Goal: Information Seeking & Learning: Understand process/instructions

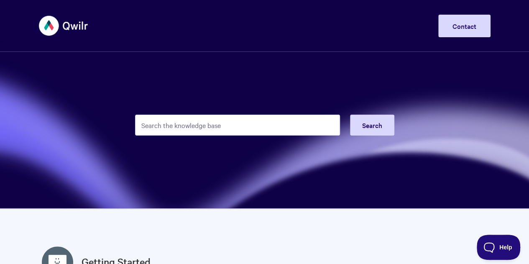
click at [210, 126] on input "Search the knowledge base" at bounding box center [237, 125] width 205 height 21
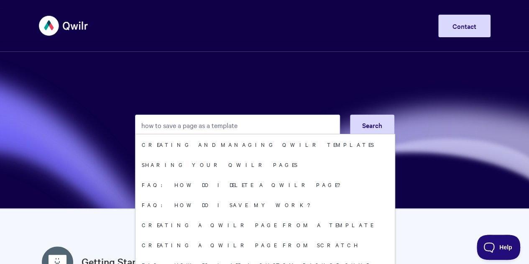
type input "how to save a page as a template"
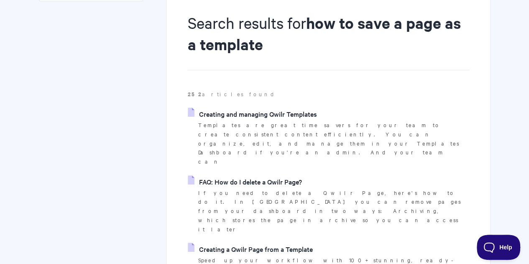
scroll to position [96, 0]
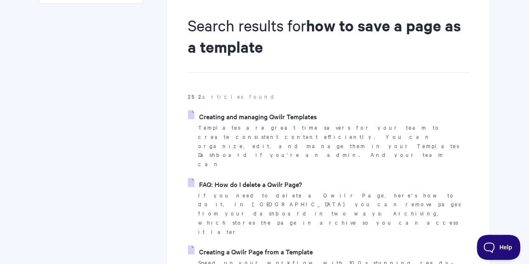
click at [247, 118] on link "Creating and managing Qwilr Templates" at bounding box center [252, 116] width 129 height 13
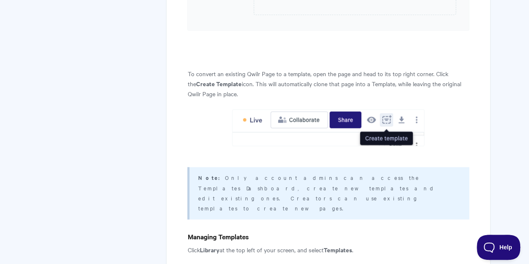
scroll to position [726, 0]
